Goal: Ask a question

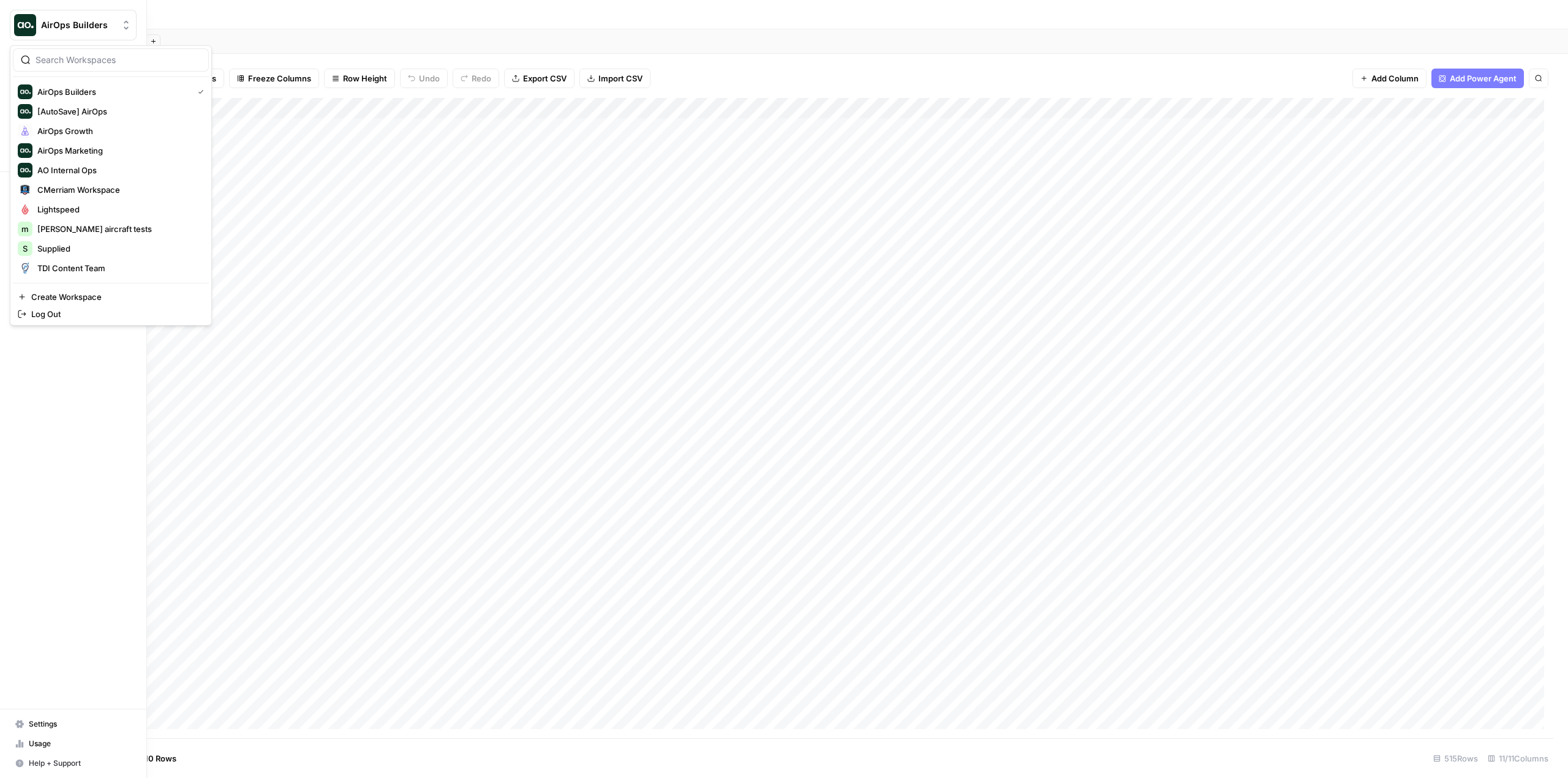
click at [29, 25] on img "Workspace: AirOps Builders" at bounding box center [25, 25] width 22 height 22
click at [82, 128] on span "AirOps Growth" at bounding box center [118, 131] width 162 height 12
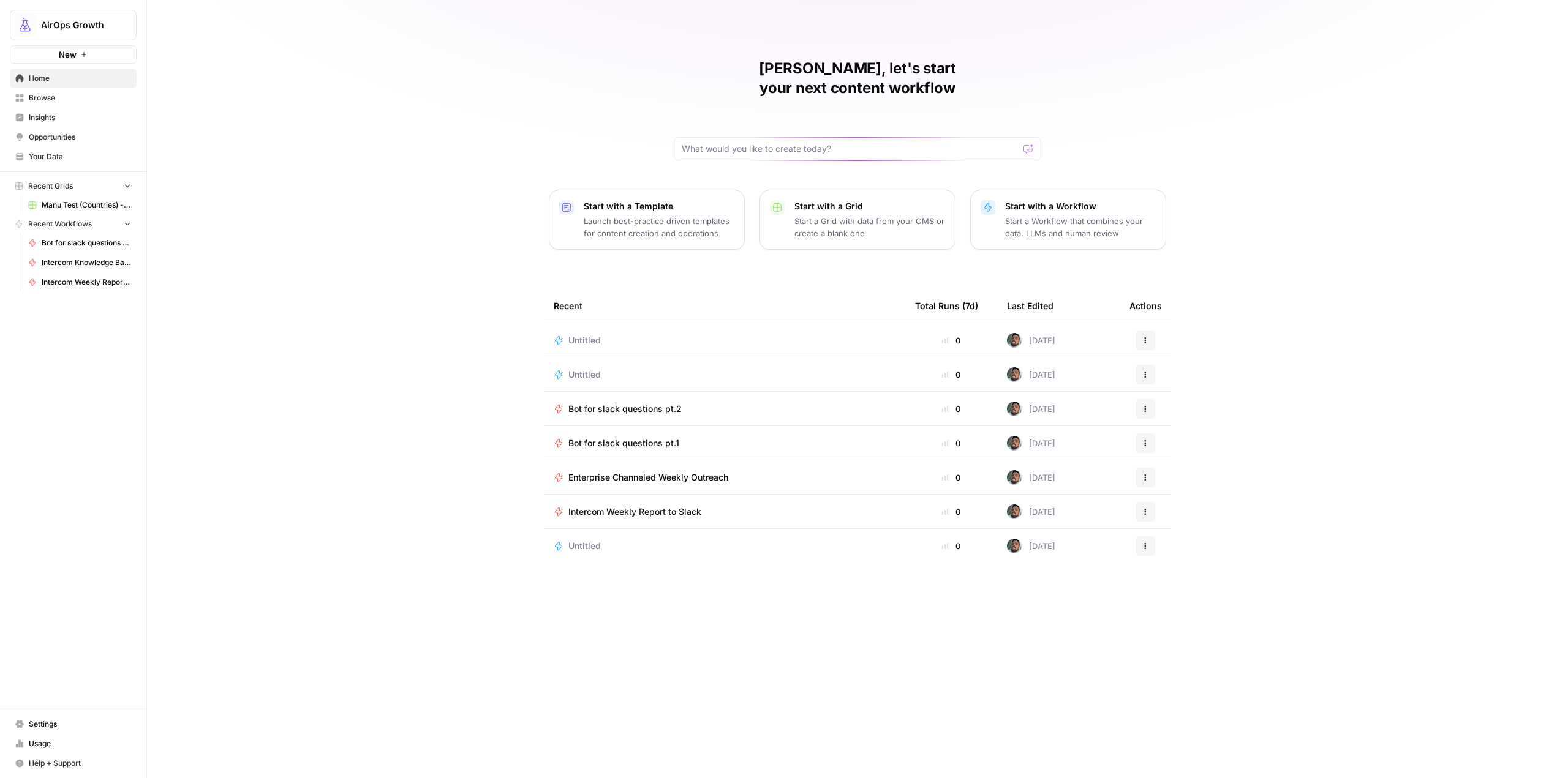
click at [1007, 215] on p "Start a Workflow that combines your data, LLMs and human review" at bounding box center [1080, 227] width 150 height 25
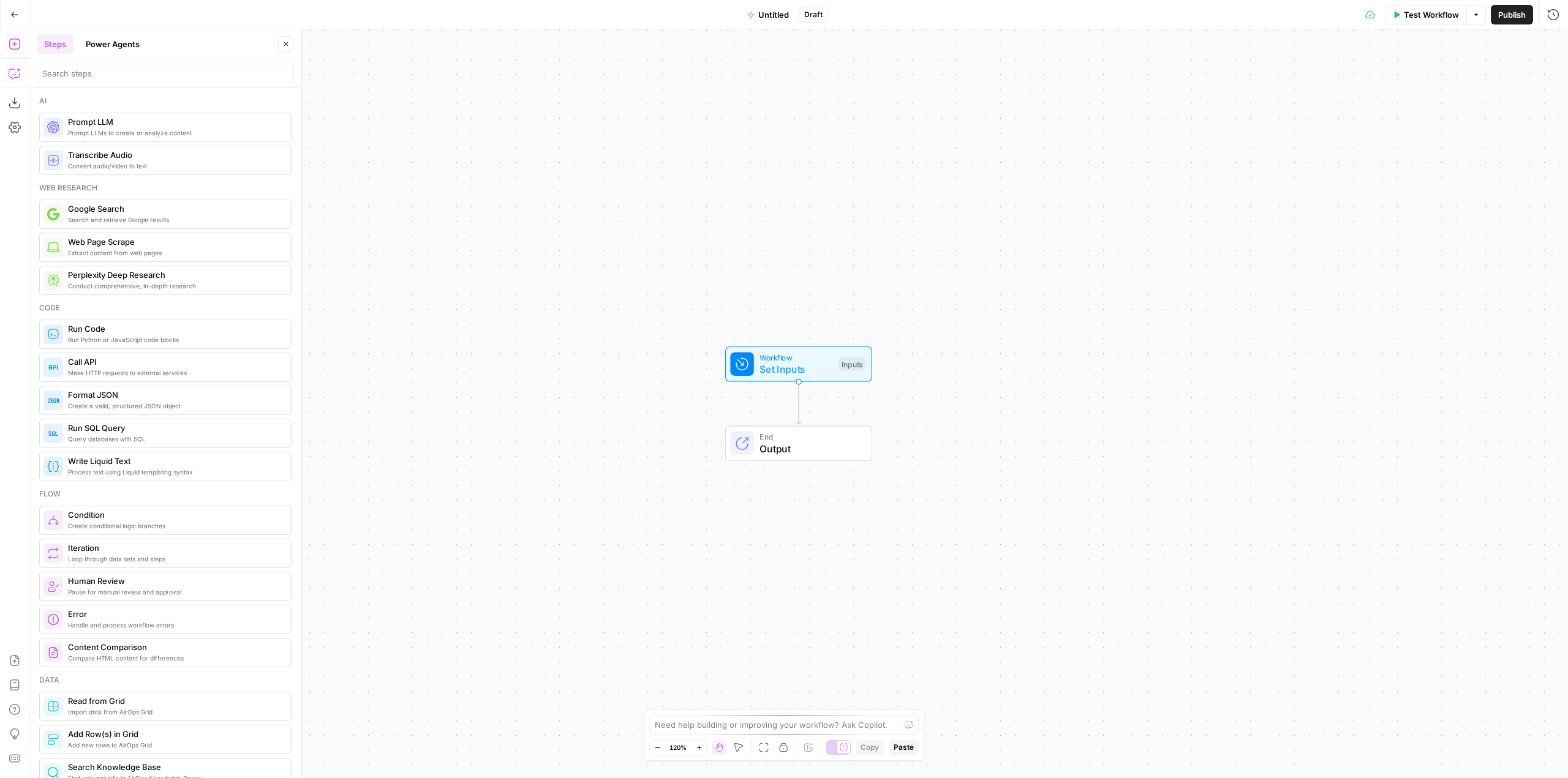
click at [19, 73] on icon "button" at bounding box center [14, 73] width 12 height 12
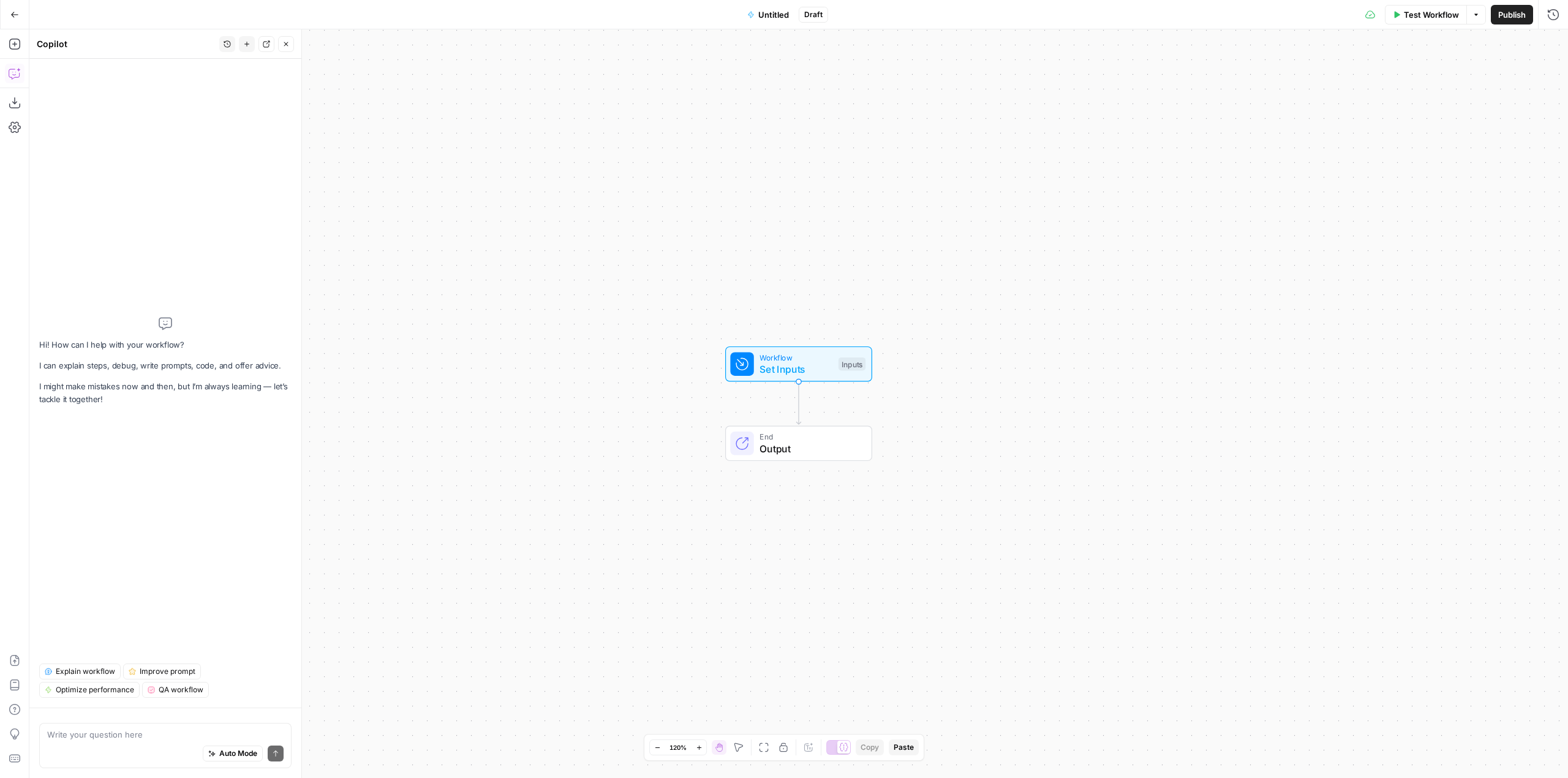
click at [127, 742] on div "Auto Mode Send" at bounding box center [166, 754] width 237 height 27
click at [185, 742] on div "Auto Mode Send" at bounding box center [166, 754] width 237 height 27
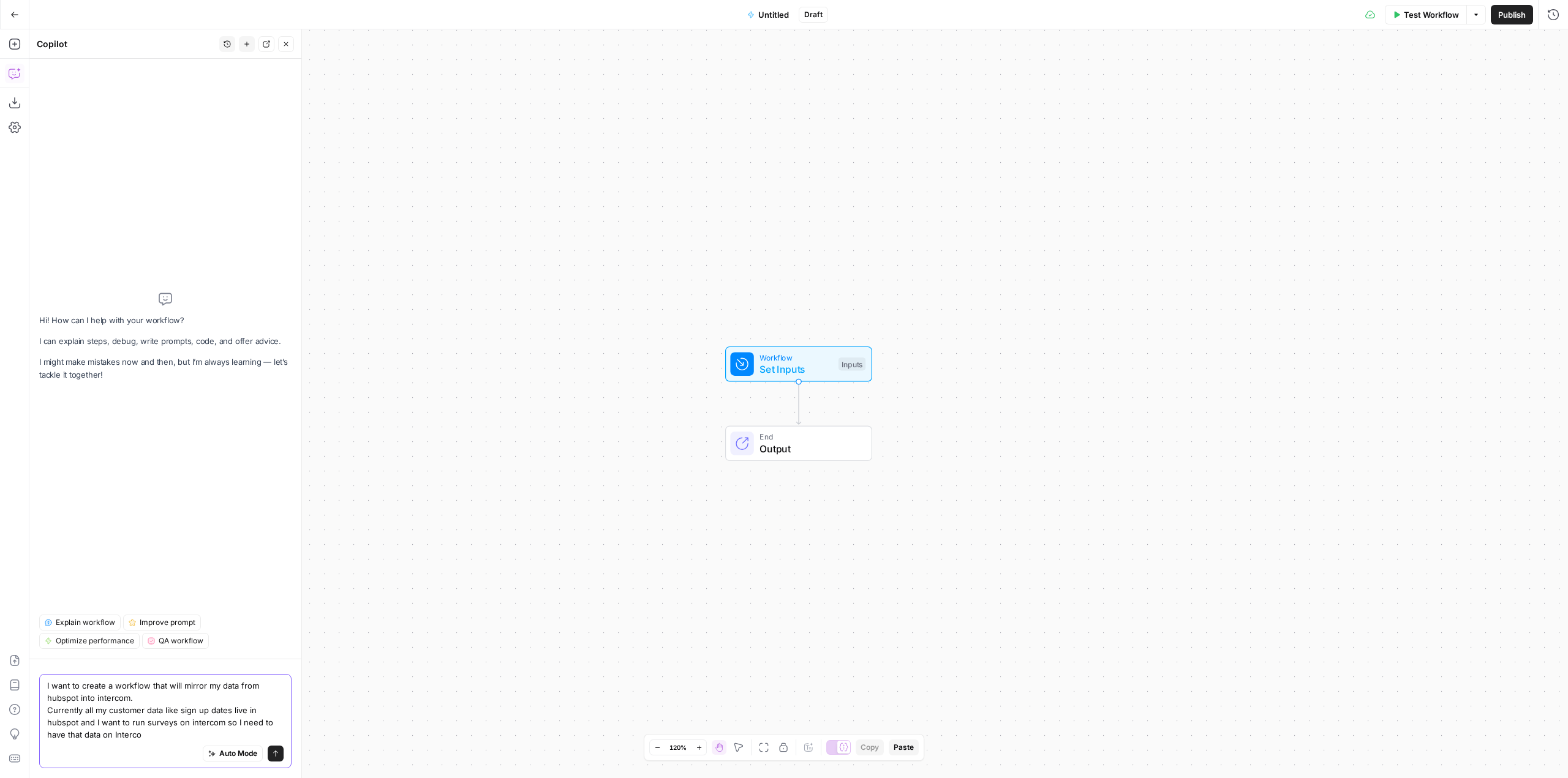
type textarea "I want to create a workflow that will mirror my data from hubspot into intercom…"
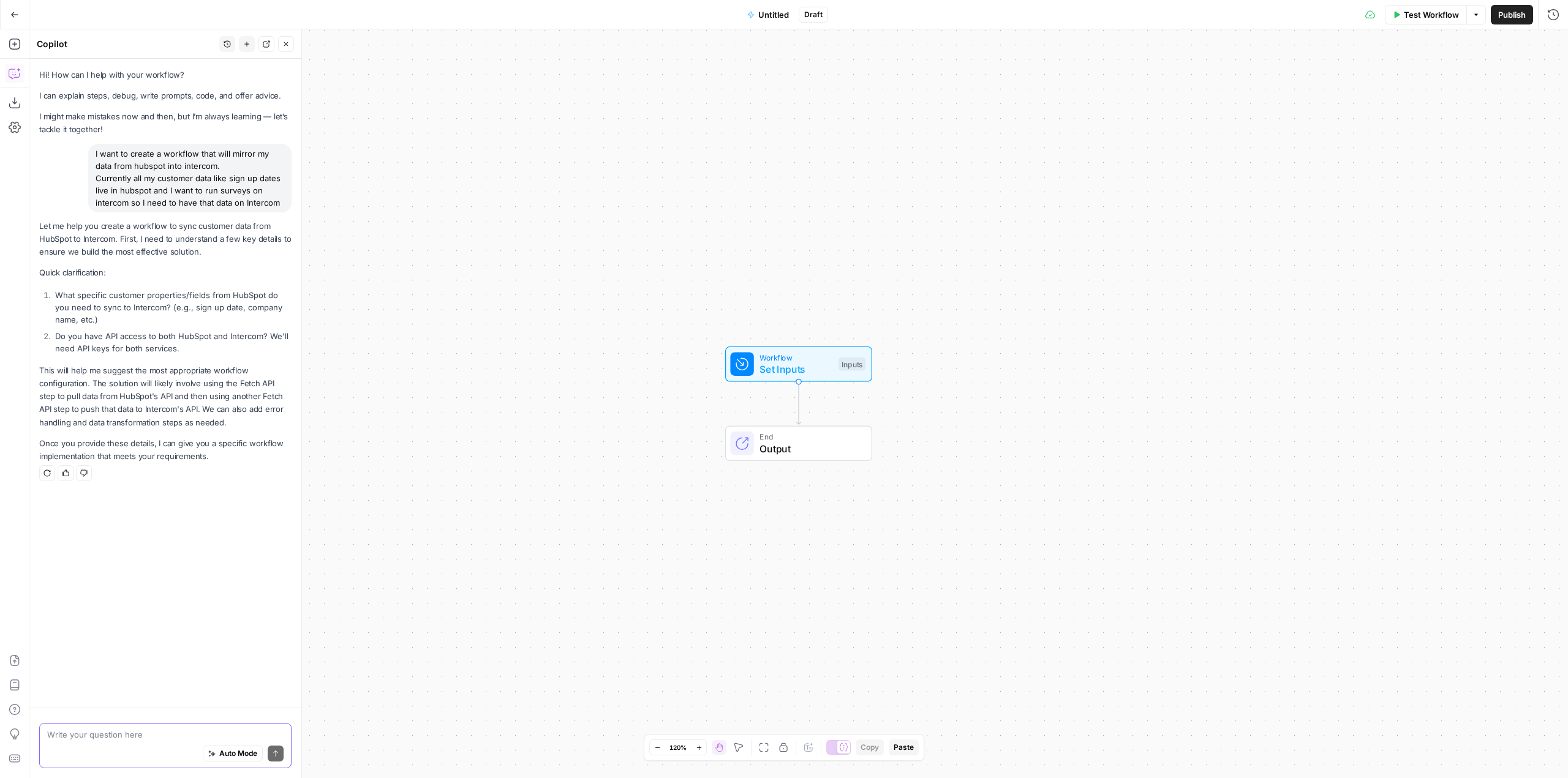
click at [166, 730] on textarea at bounding box center [166, 734] width 237 height 12
paste textarea "Company Name Diffblue Lifecycle Stage Opportunity Lead Status In progress"
type textarea "for now I'd say: Company Name Lifecycle Stage Lead Status Sign up data And yes …"
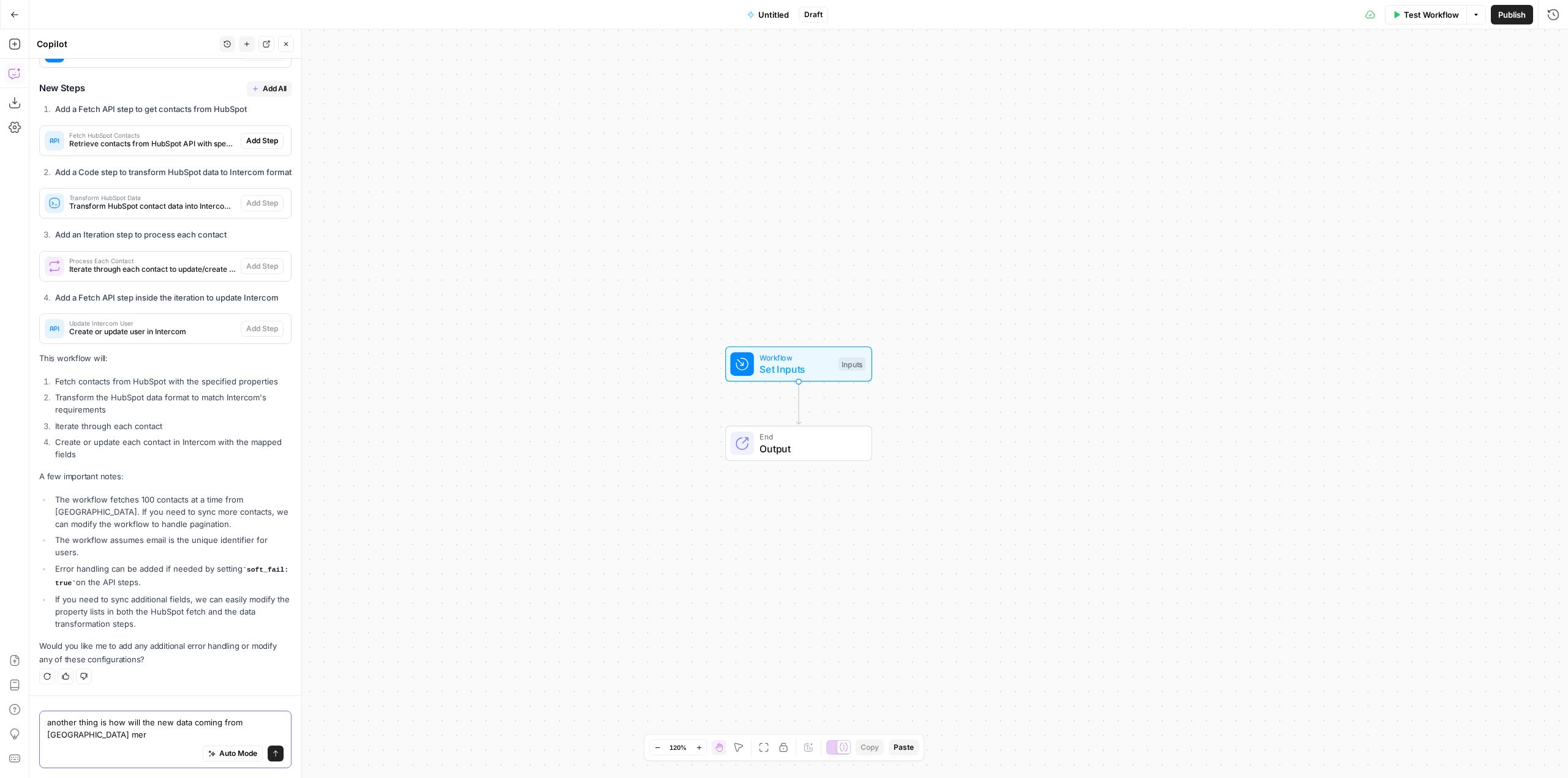
scroll to position [753, 0]
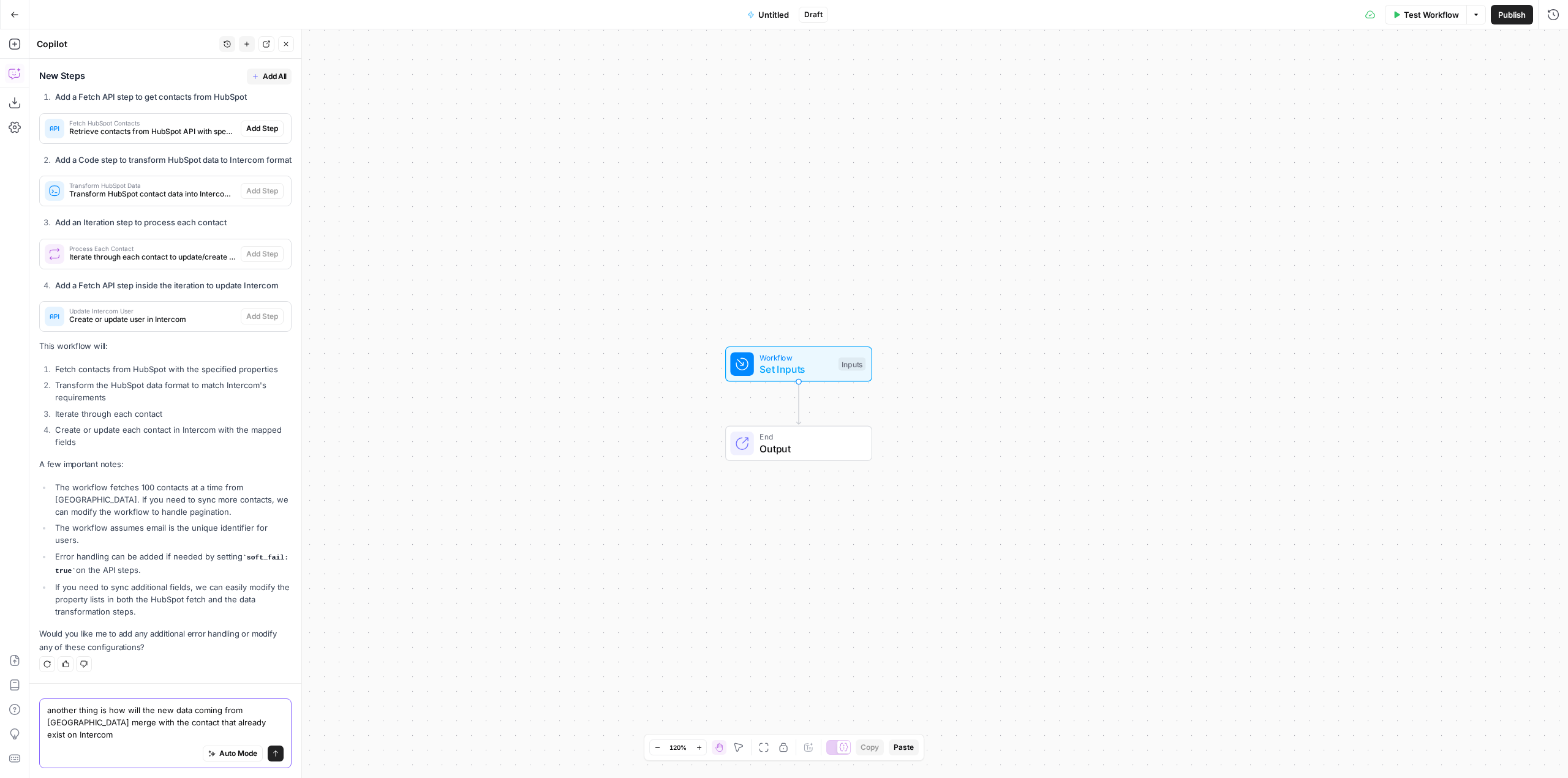
type textarea "another thing is how will the new data coming from Hubspot merge with the conta…"
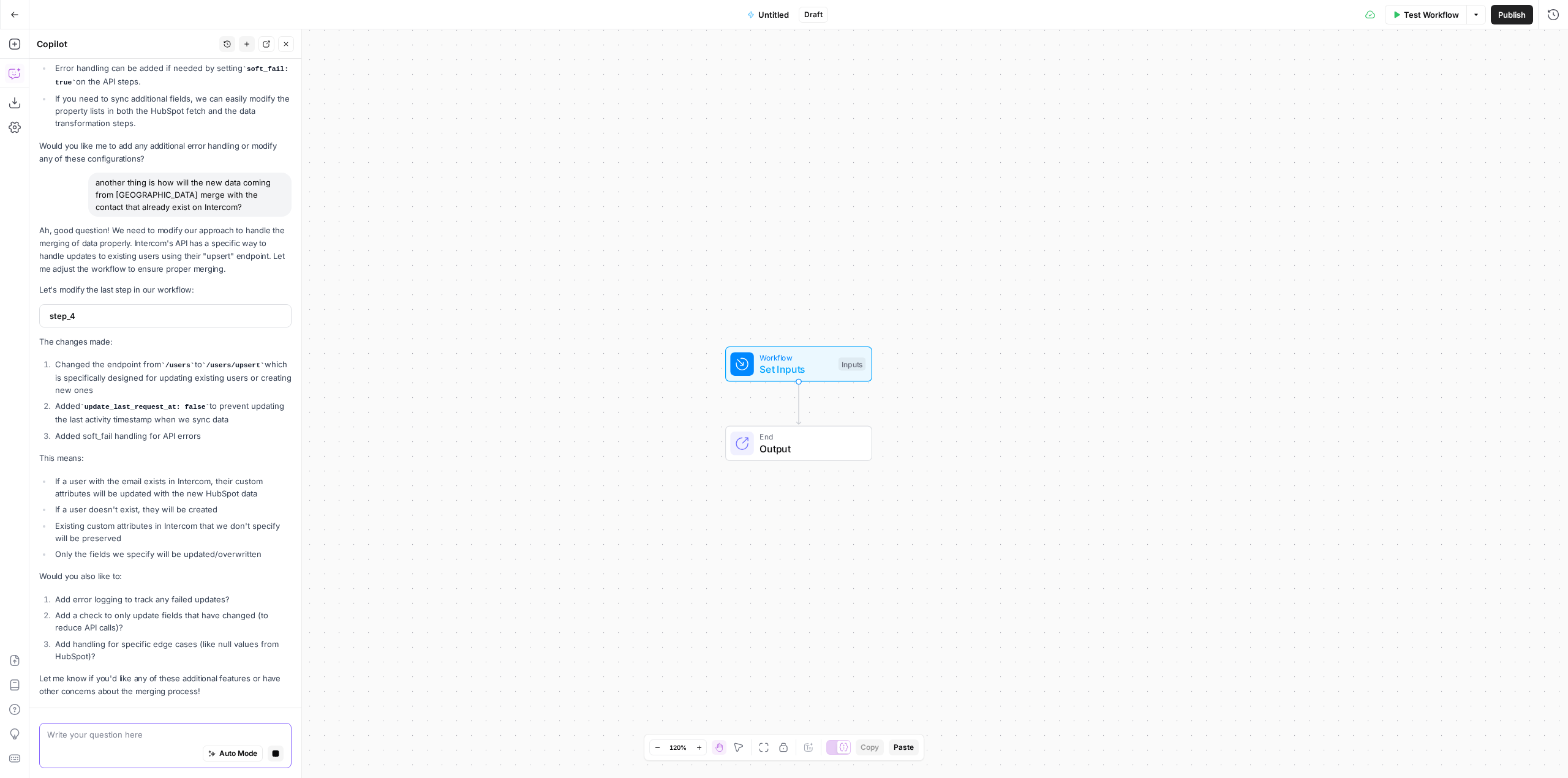
scroll to position [1273, 0]
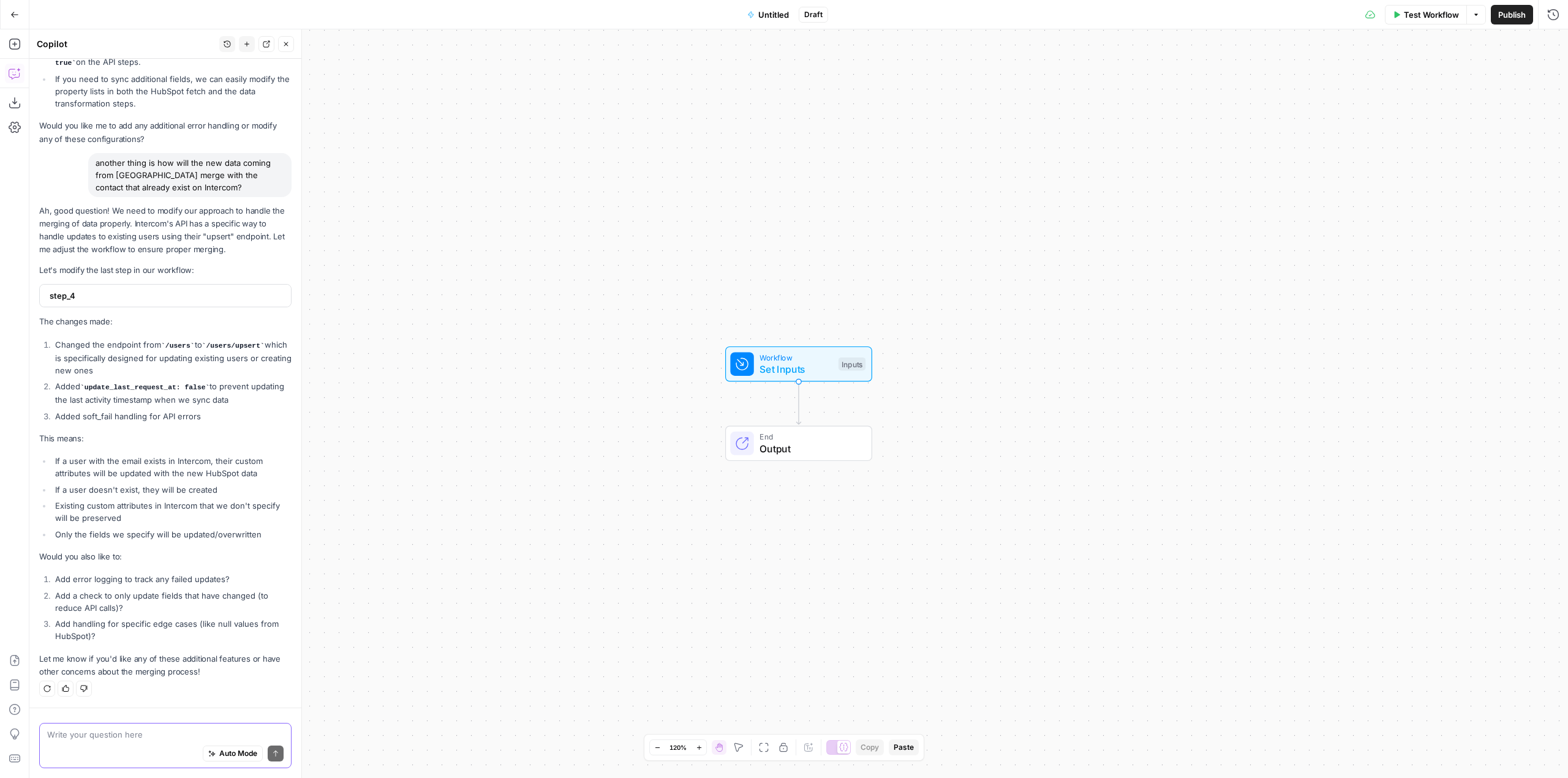
click at [172, 734] on textarea at bounding box center [166, 734] width 237 height 12
drag, startPoint x: 143, startPoint y: 717, endPoint x: 136, endPoint y: 731, distance: 15.7
click at [138, 723] on div "ok but ok but Auto Mode Send" at bounding box center [165, 742] width 272 height 70
click at [136, 731] on textarea "ok but" at bounding box center [166, 734] width 237 height 12
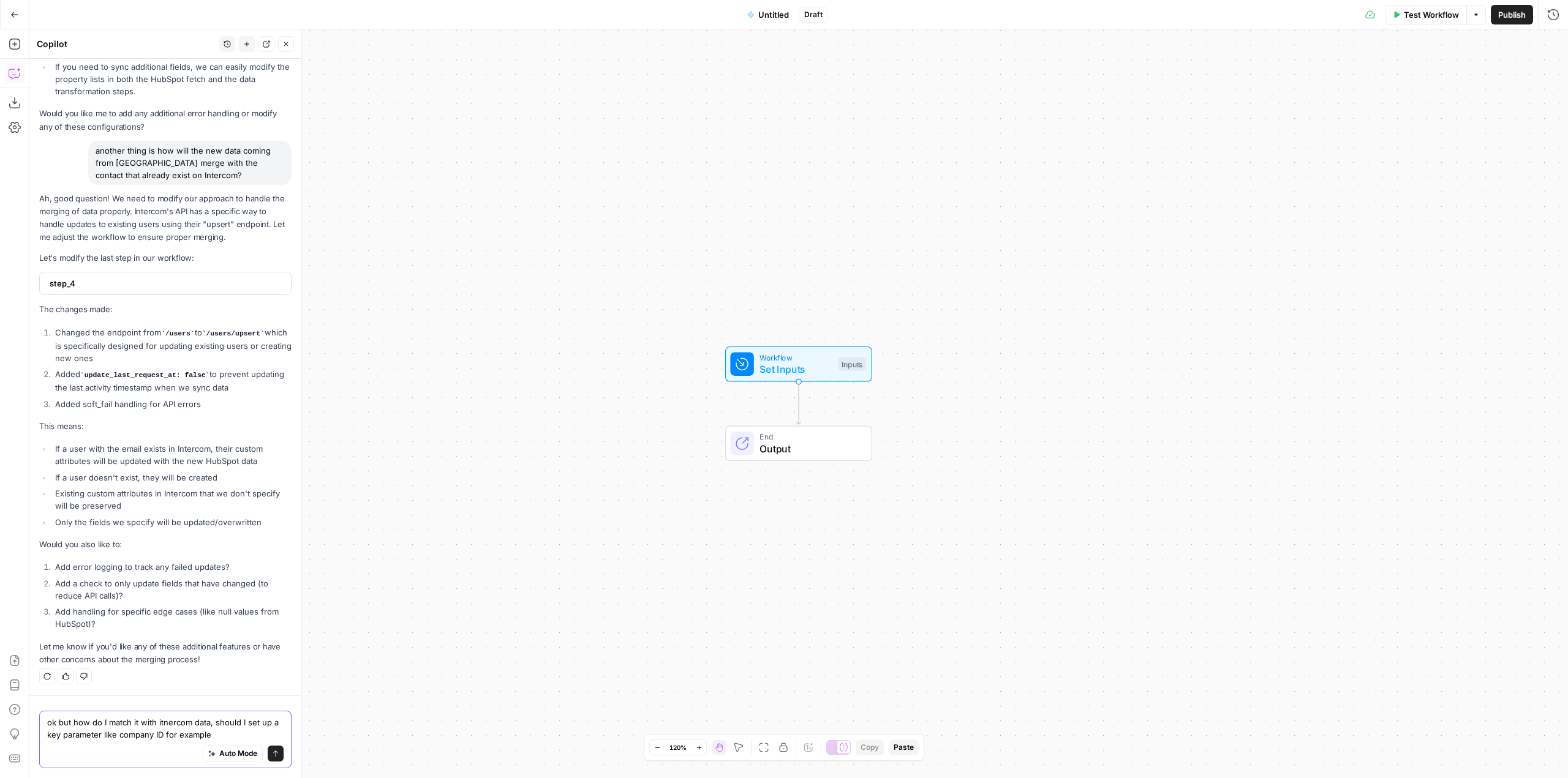
type textarea "ok but how do I match it with itnercom data, should I set up a key parameter li…"
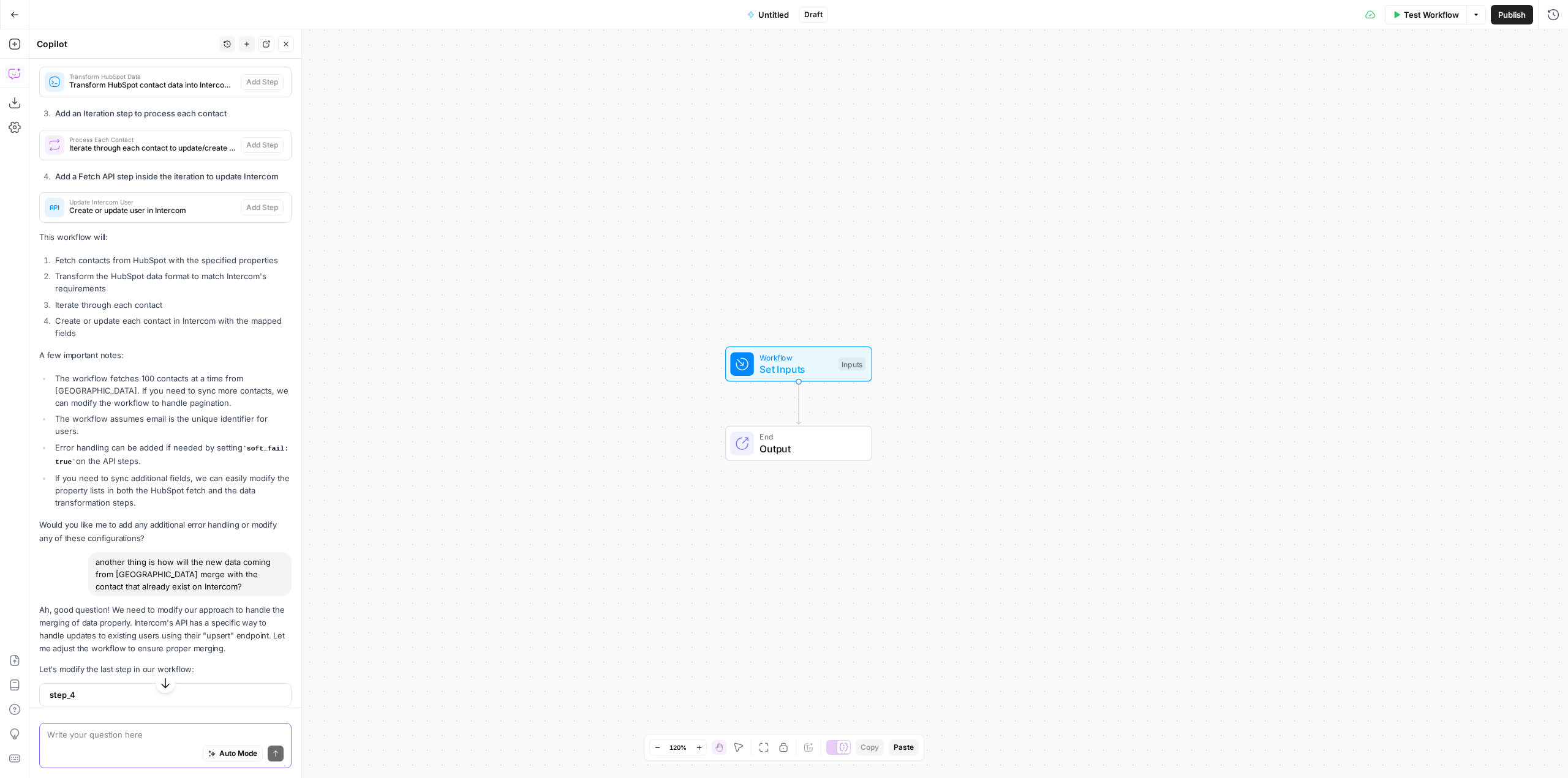
scroll to position [796, 0]
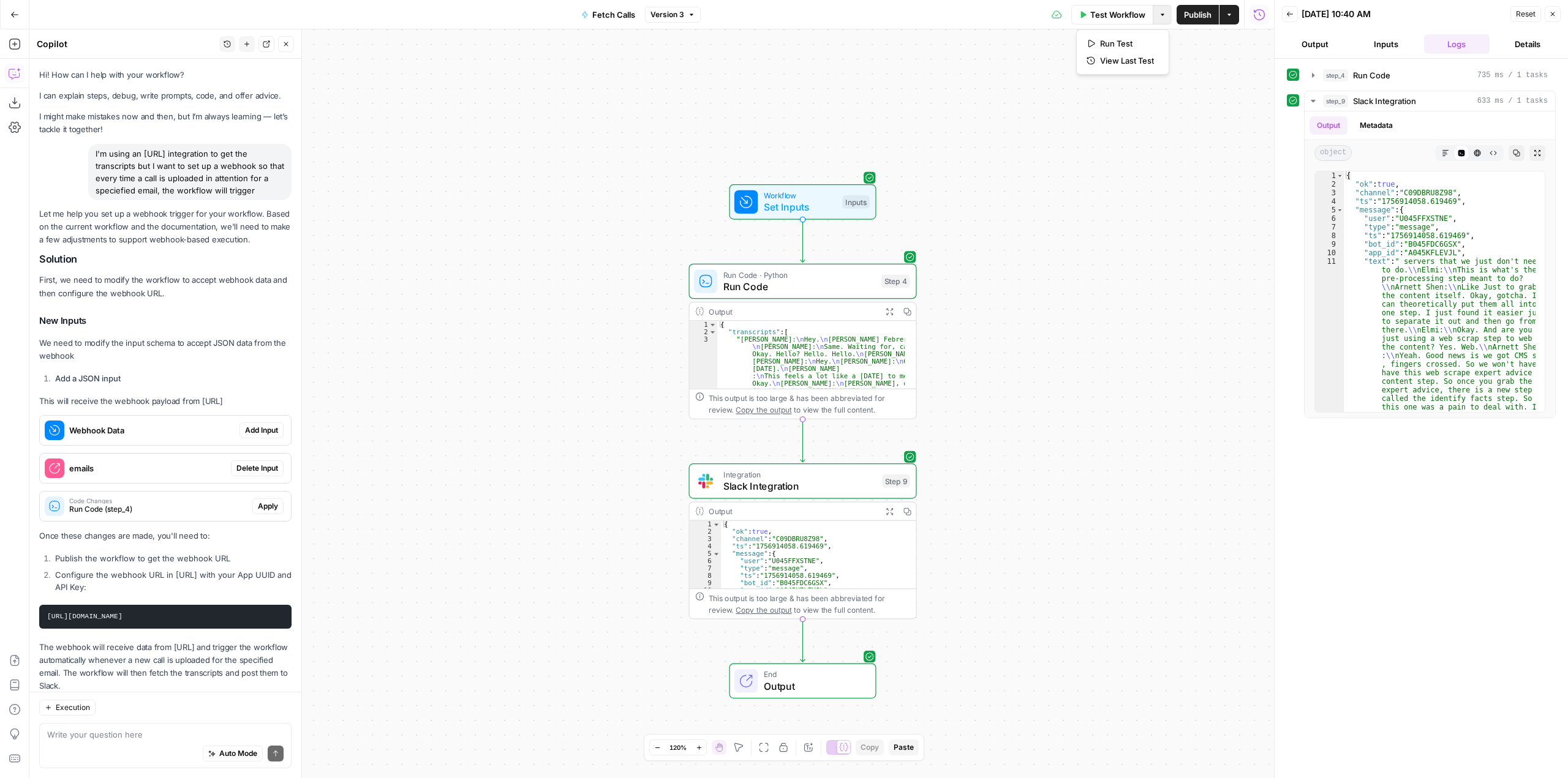
scroll to position [0, 174]
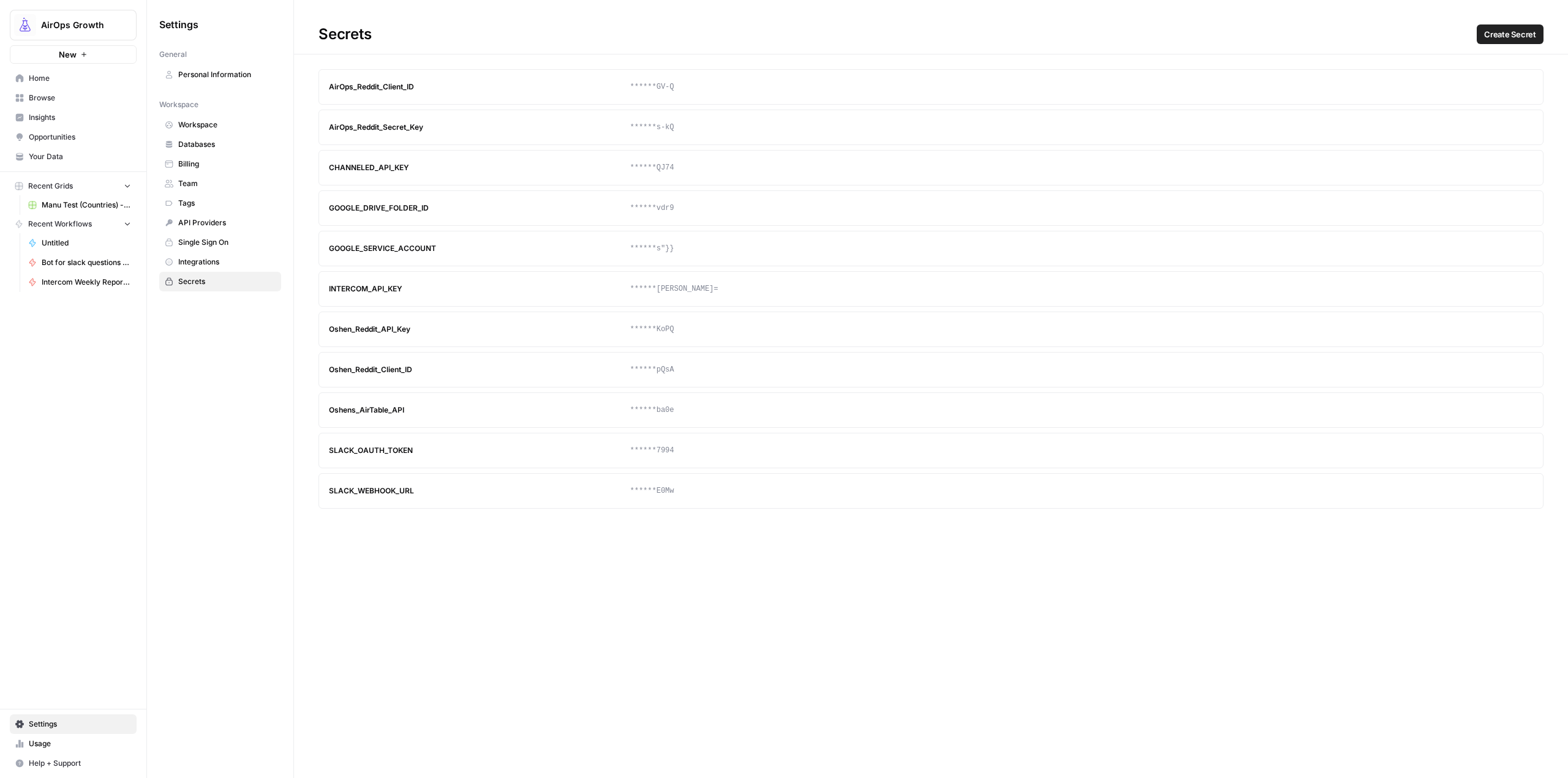
click at [86, 769] on button "Help + Support" at bounding box center [73, 763] width 127 height 20
click at [217, 756] on span "Chat & Support" at bounding box center [205, 758] width 82 height 11
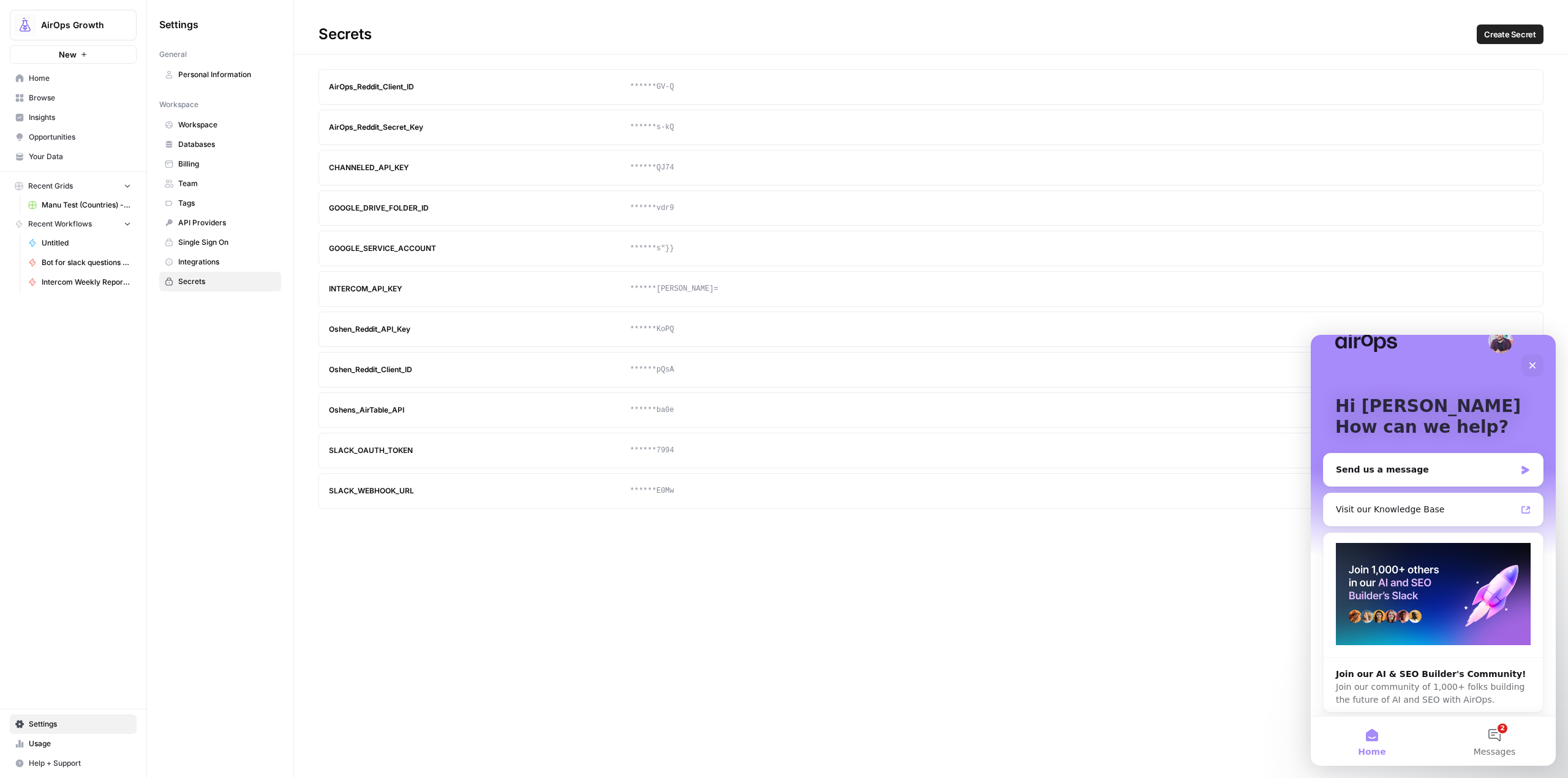
scroll to position [28, 0]
click at [1532, 371] on div "Close" at bounding box center [1532, 366] width 22 height 22
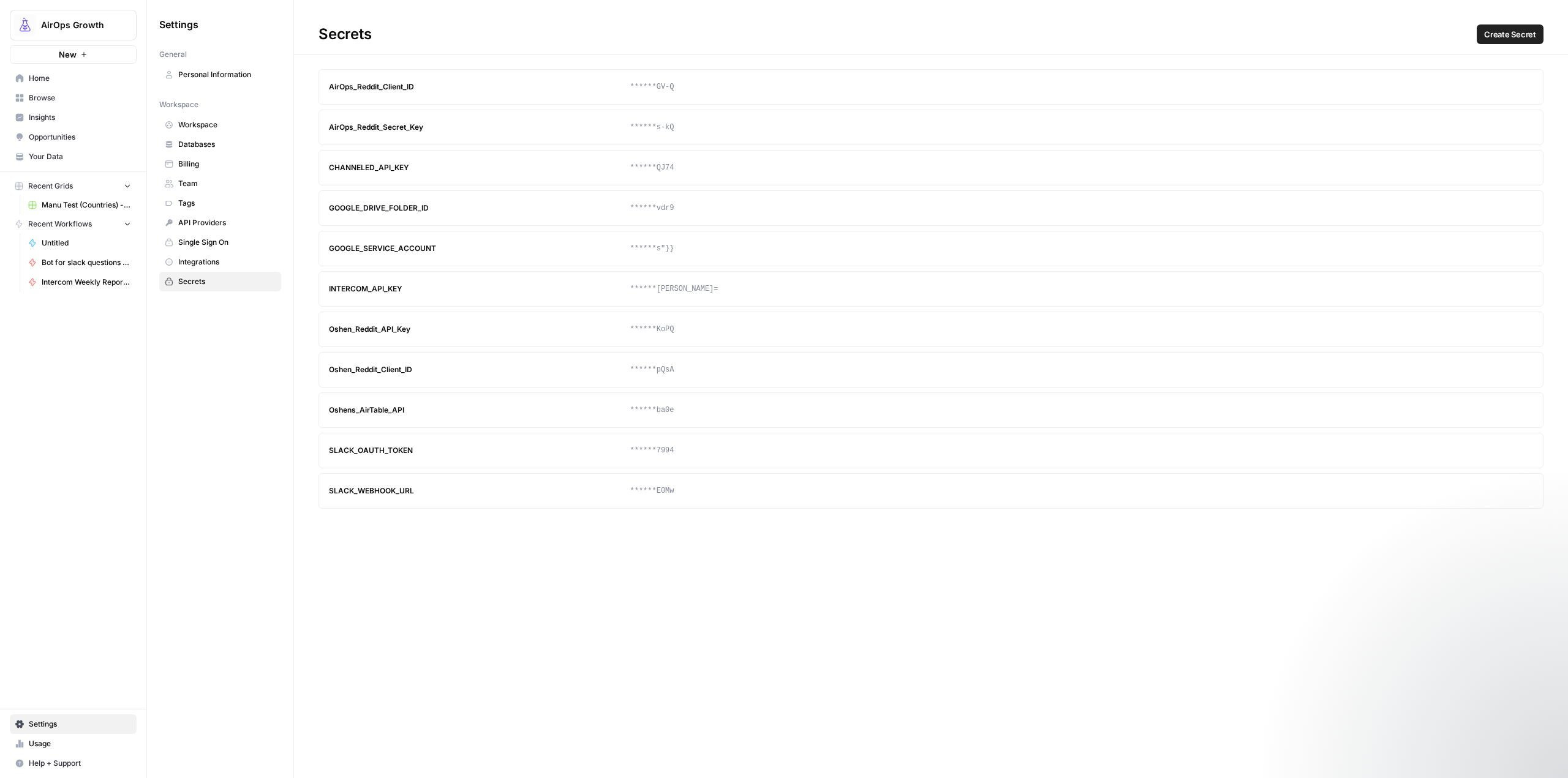
scroll to position [0, 0]
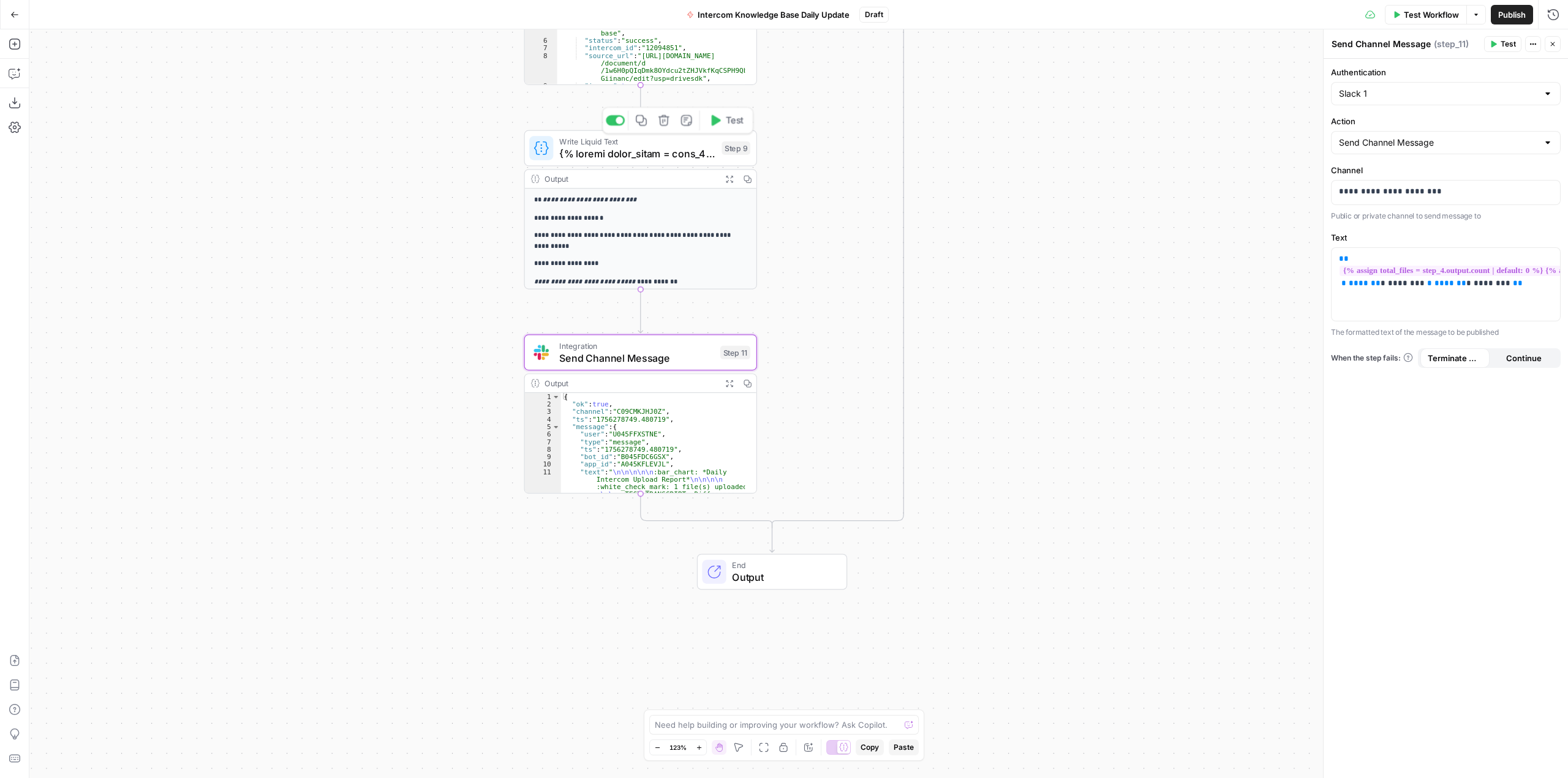
click at [656, 148] on span at bounding box center [637, 153] width 156 height 15
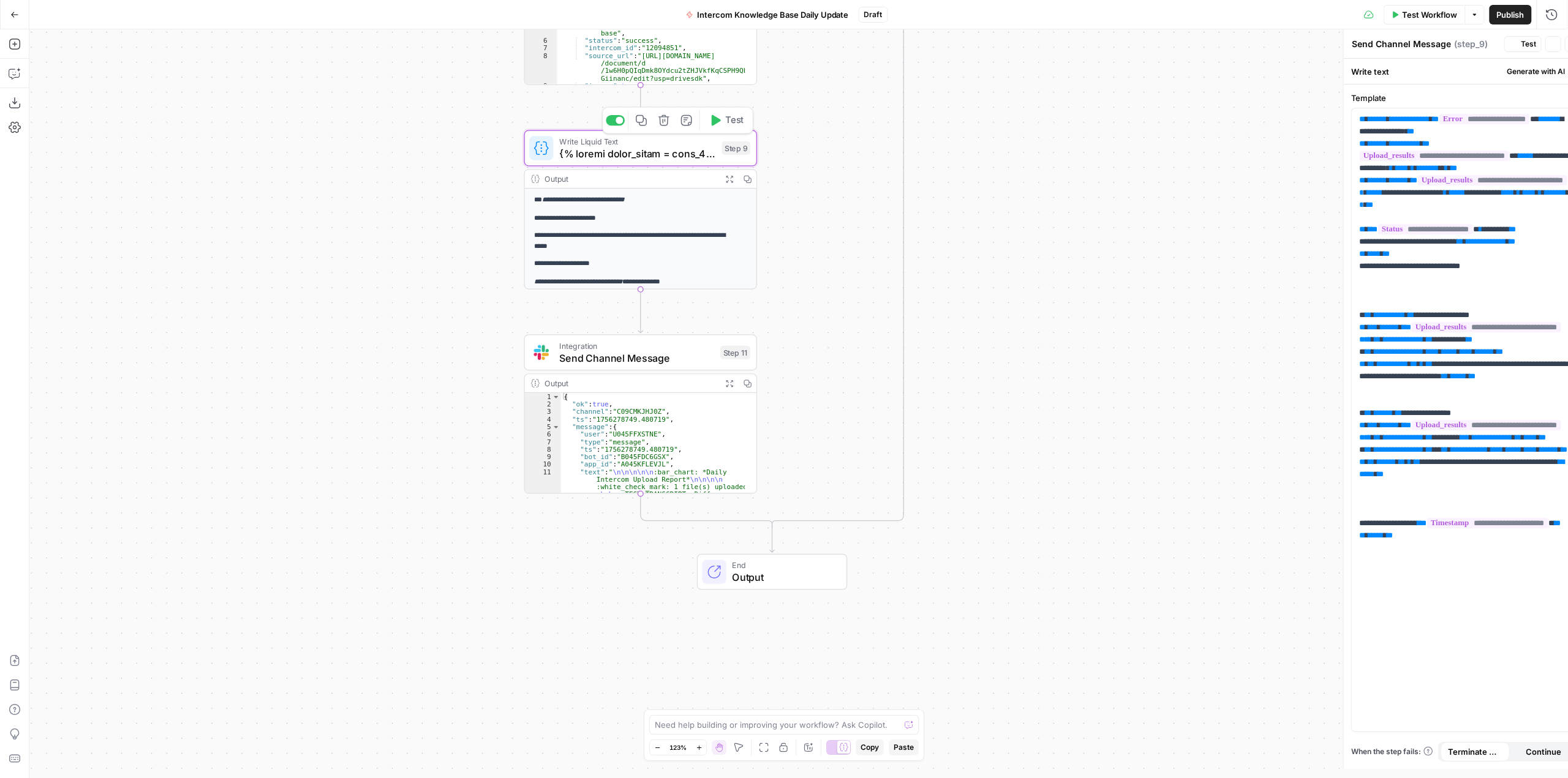
type textarea "{% loremi dolor_sitam = cons_3.adipis.elits | doeiusm: 2 %} {% tempor incididun…"
